Goal: Download file/media

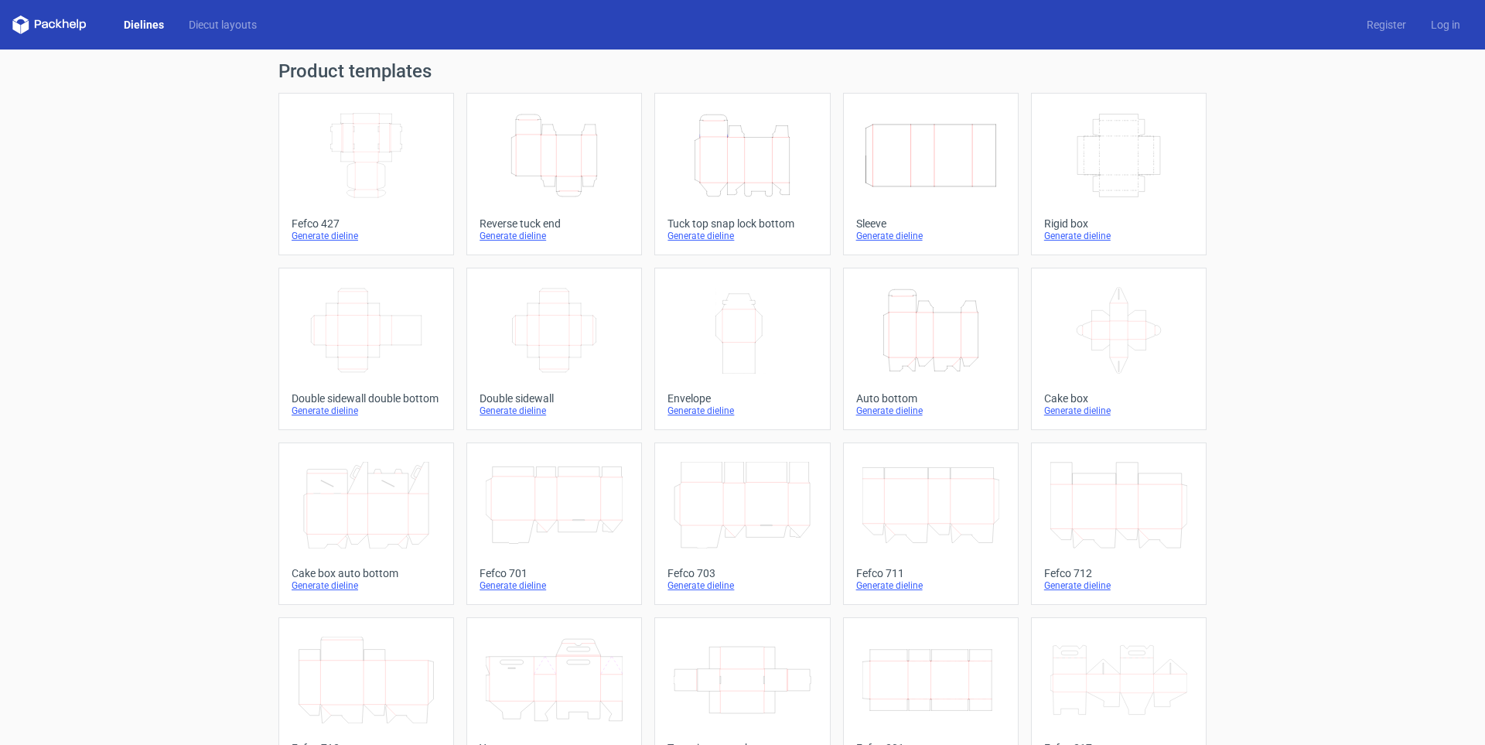
click at [598, 174] on icon "Height Depth Width" at bounding box center [554, 155] width 137 height 87
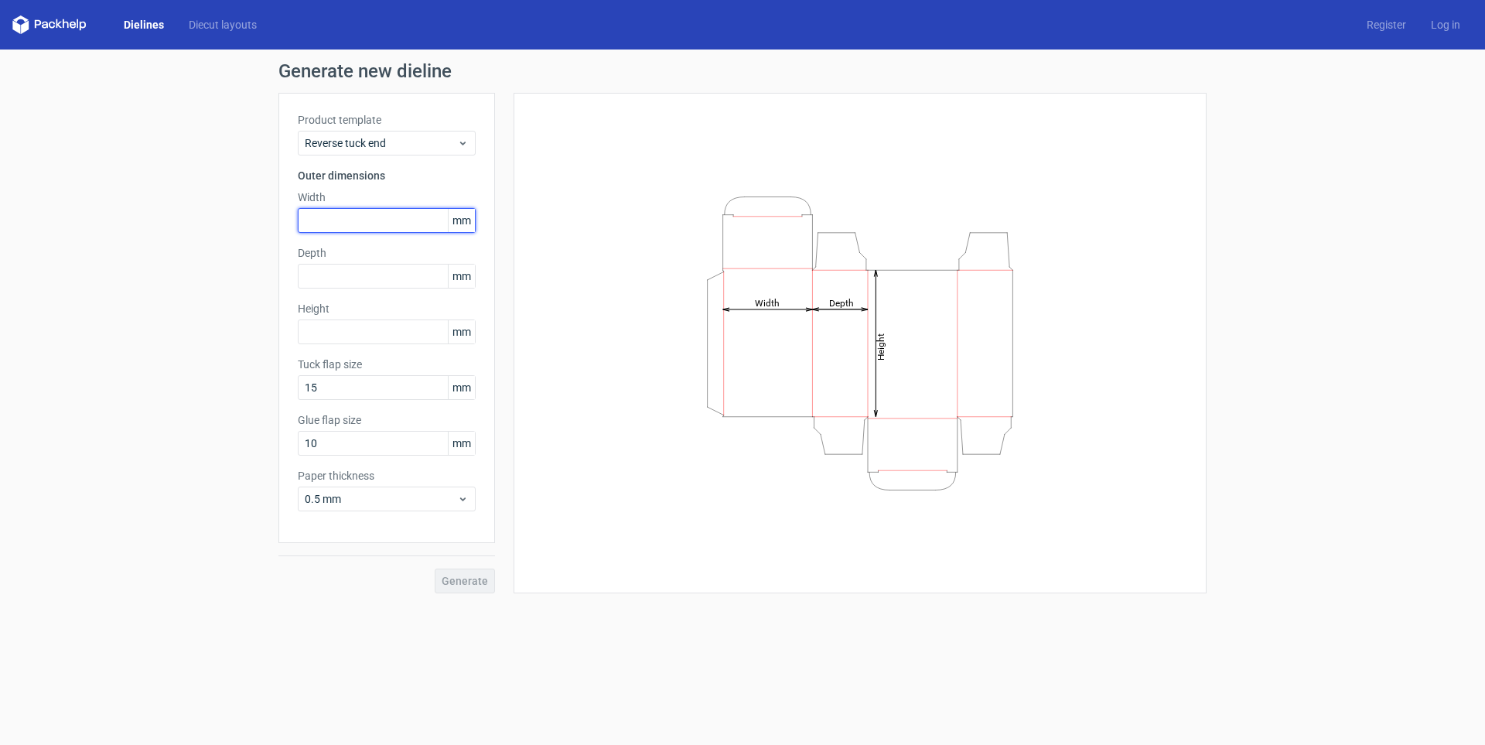
click at [379, 217] on input "text" at bounding box center [387, 220] width 178 height 25
type input "27"
type input "85"
type input "15"
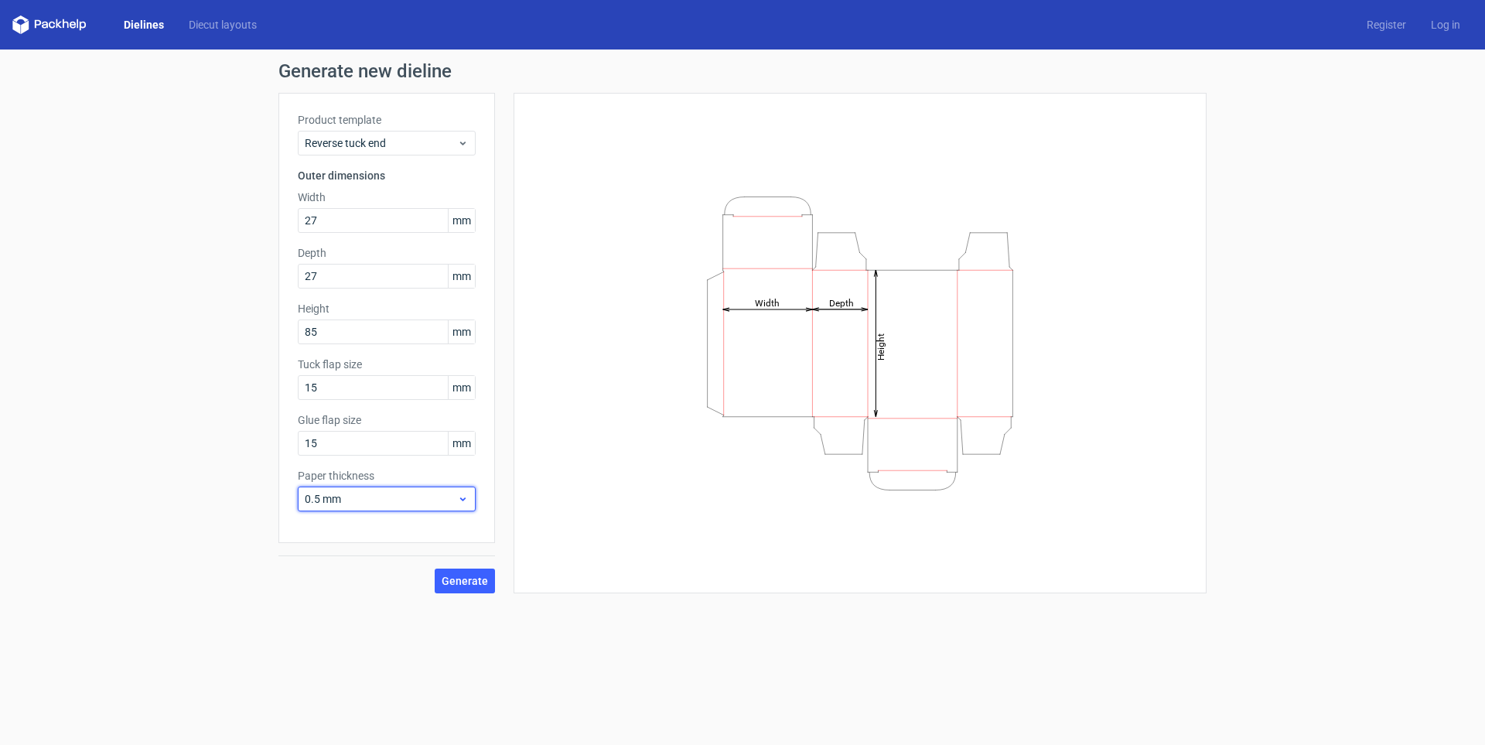
click at [342, 508] on div "0.5 mm" at bounding box center [387, 498] width 178 height 25
drag, startPoint x: 342, startPoint y: 532, endPoint x: 377, endPoint y: 553, distance: 40.6
click at [342, 533] on div "0.4 mm" at bounding box center [386, 532] width 165 height 25
click at [464, 581] on span "Generate" at bounding box center [465, 580] width 46 height 11
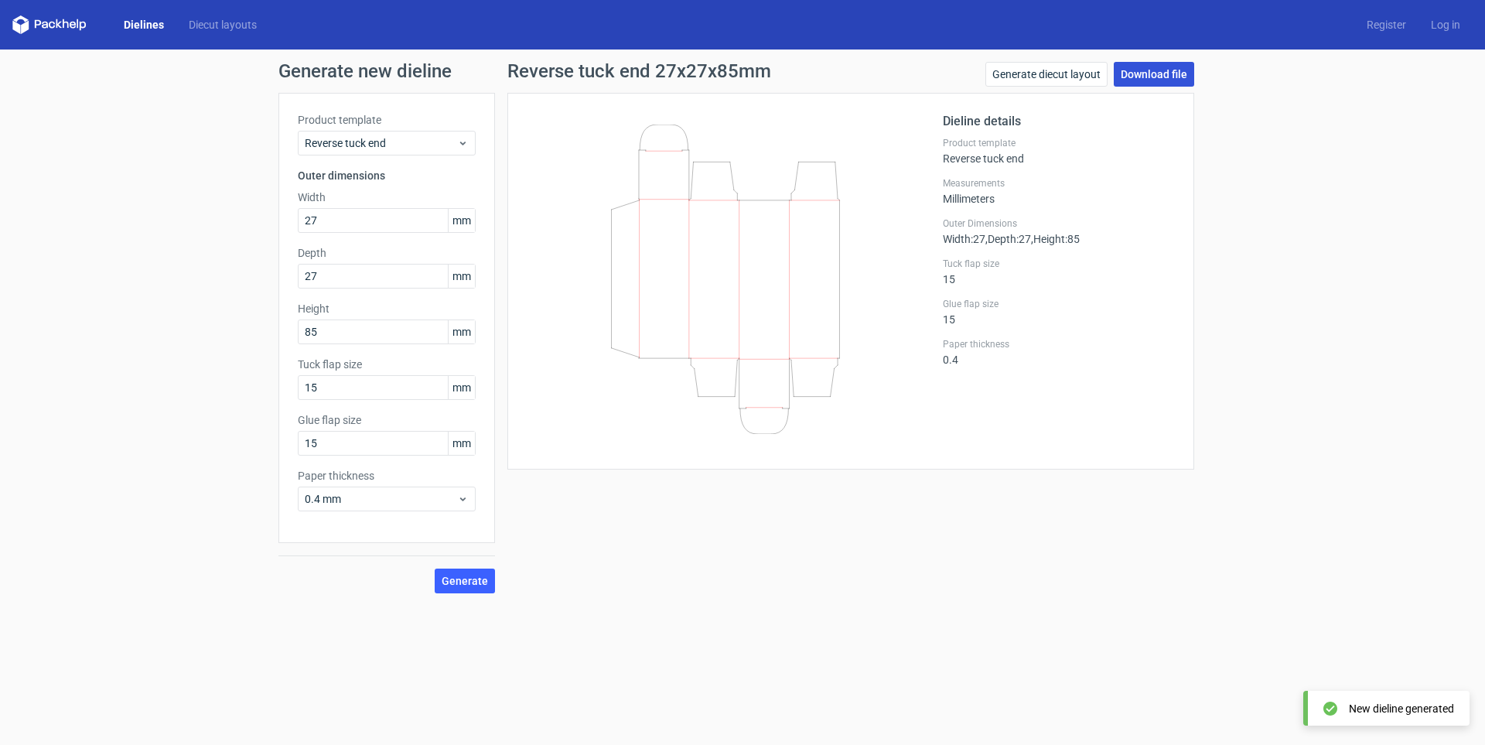
click at [1140, 80] on link "Download file" at bounding box center [1153, 74] width 80 height 25
